Goal: Use online tool/utility: Utilize a website feature to perform a specific function

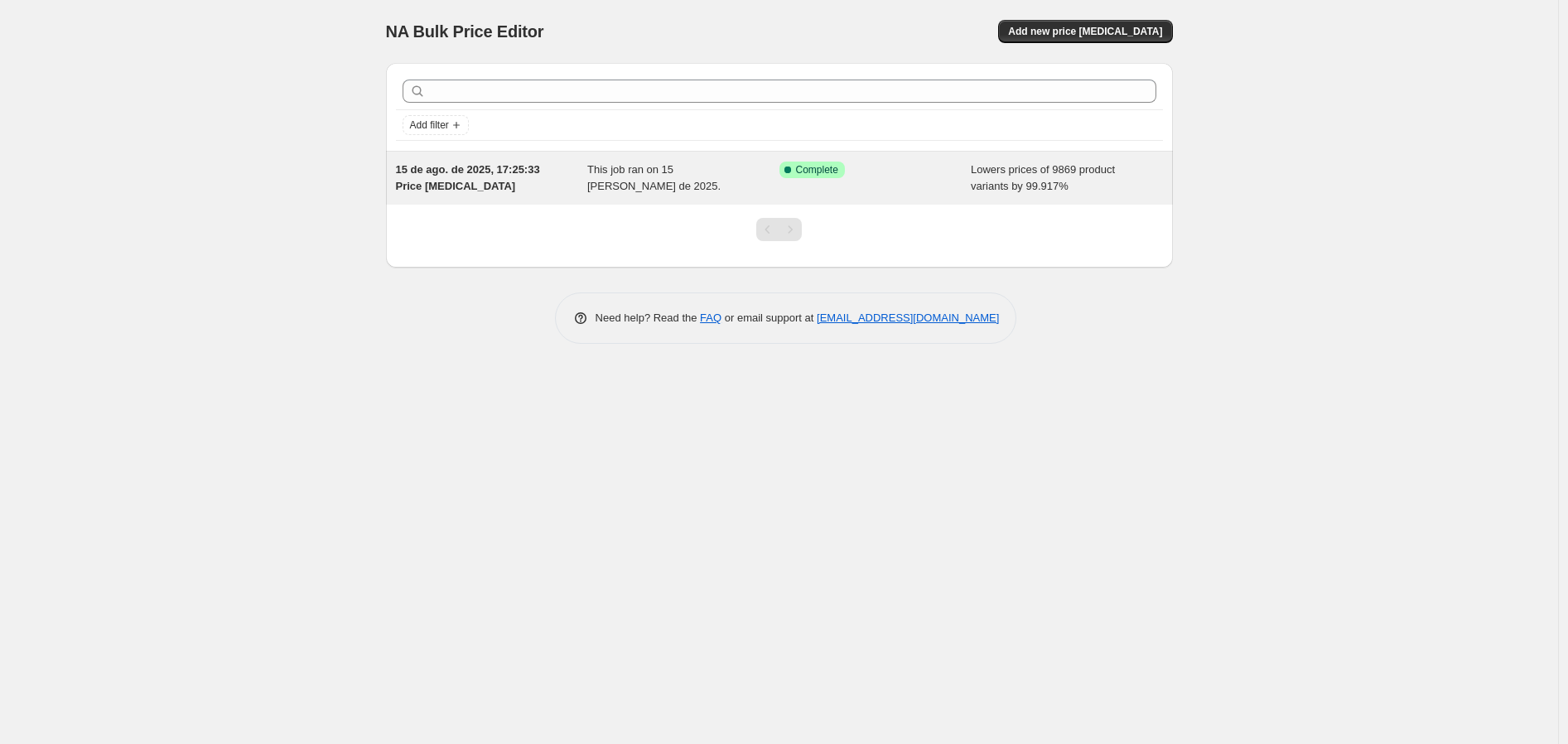
click at [648, 183] on div "This job ran on 15 de agosto de 2025." at bounding box center [683, 178] width 192 height 33
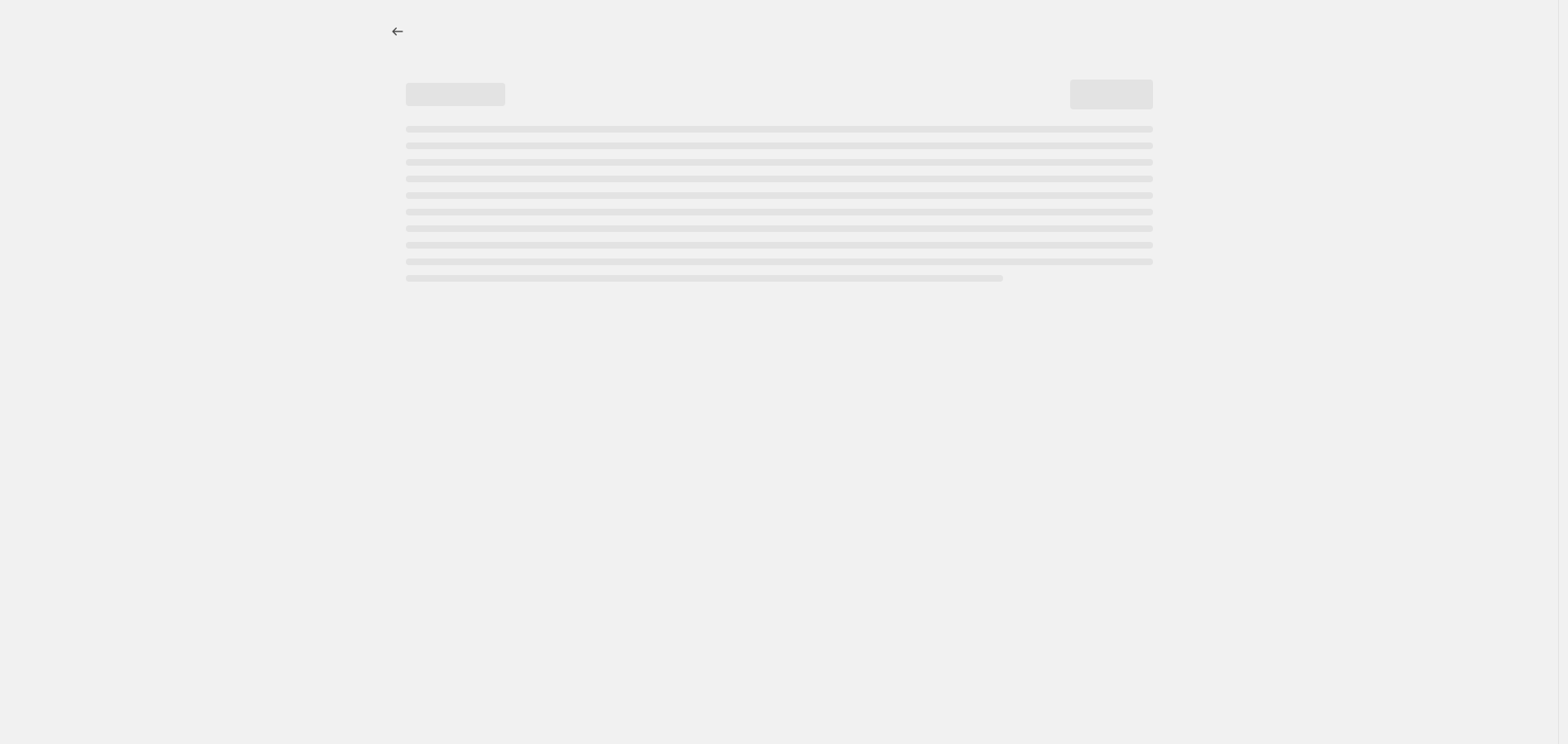
select select "percentage"
